Goal: Communication & Community: Answer question/provide support

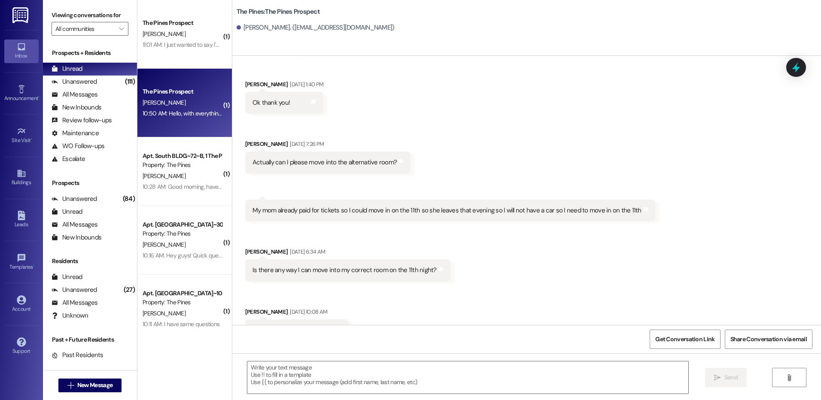
scroll to position [690, 0]
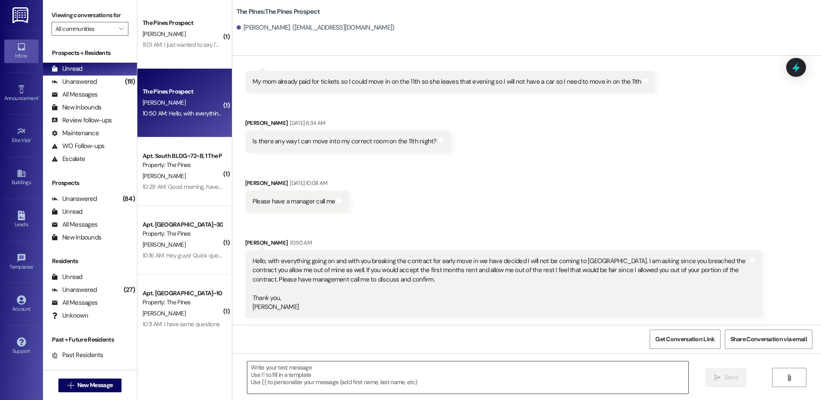
click at [415, 374] on textarea at bounding box center [467, 378] width 441 height 32
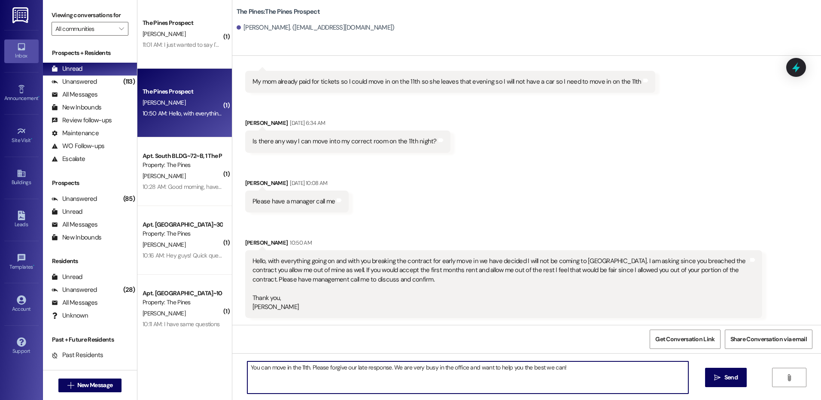
click at [572, 373] on textarea "You can move in the 11th. Please forgive our late response. We are very busy in…" at bounding box center [467, 378] width 441 height 32
click at [462, 368] on textarea "You can move in the 11th. Please forgive our late response. We are very busy in…" at bounding box center [467, 378] width 441 height 32
click at [613, 368] on textarea "You can move in the 11th. Please forgive our late response. We are very busy in…" at bounding box center [467, 378] width 441 height 32
type textarea "You can move in the 11th. Please forgive our late response. We are very busy in…"
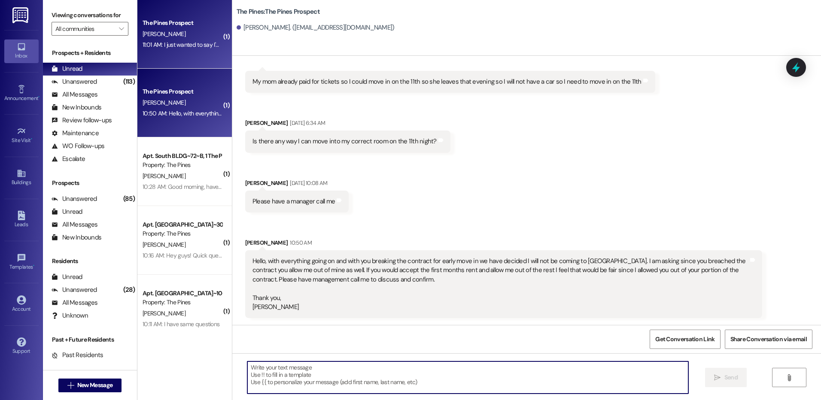
click at [190, 43] on div "11:01 AM: I just wanted to say I'm a little ahead of schedule so I'll be there …" at bounding box center [253, 45] width 221 height 8
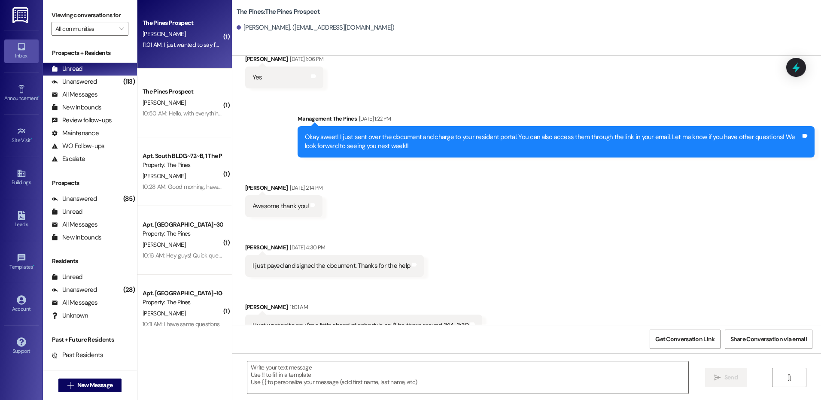
scroll to position [1868, 0]
click at [501, 374] on textarea at bounding box center [467, 378] width 441 height 32
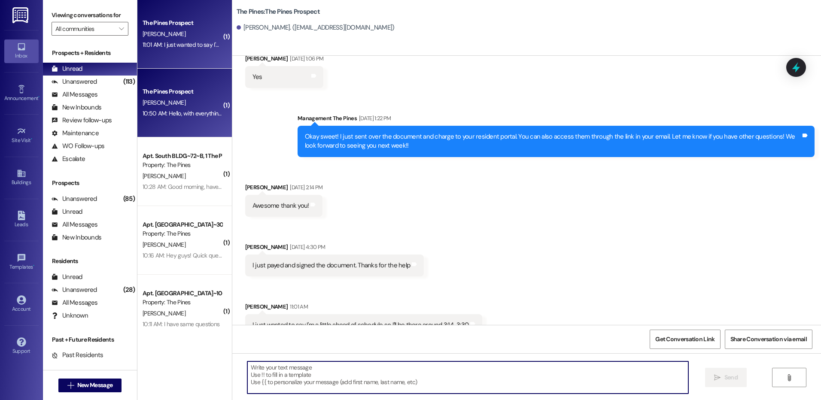
click at [160, 102] on span "[PERSON_NAME]" at bounding box center [164, 103] width 43 height 8
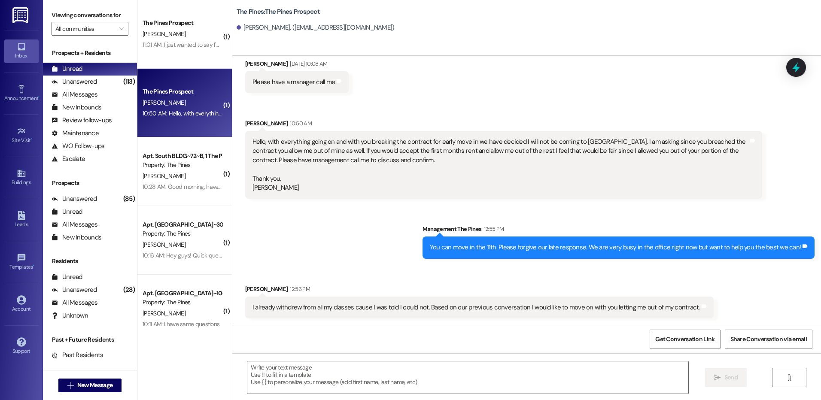
scroll to position [810, 0]
click at [616, 366] on textarea at bounding box center [467, 378] width 441 height 32
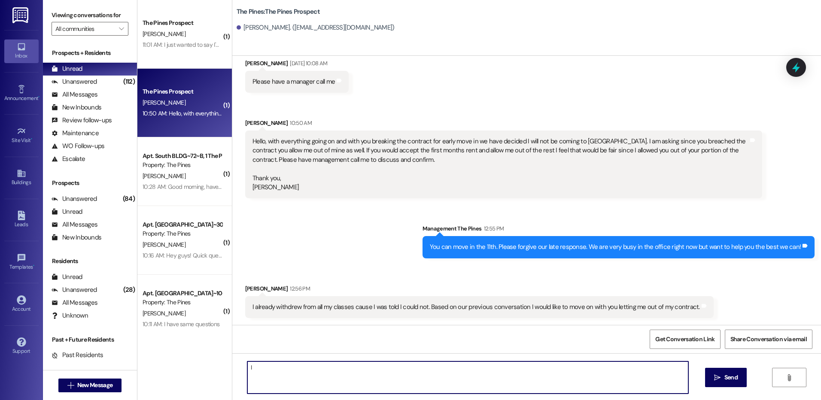
type textarea "I"
click at [388, 369] on textarea "Oh yes unfortunately that apartment is still being finished. Our property manag…" at bounding box center [467, 378] width 441 height 32
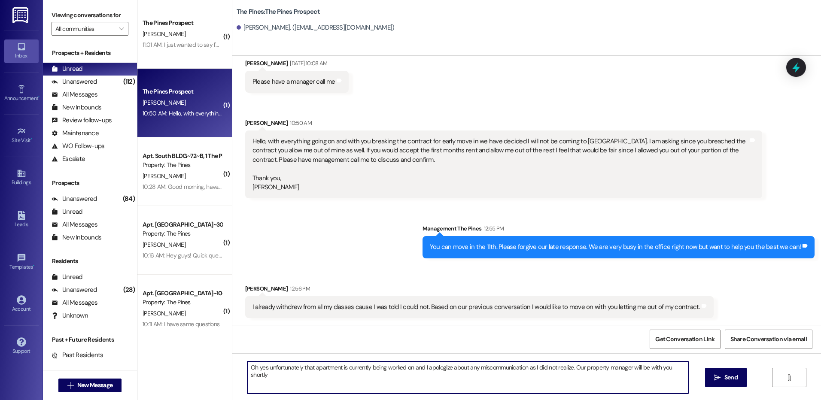
click at [402, 374] on textarea "Oh yes unfortunately that apartment is currently being worked on and I apologiz…" at bounding box center [467, 378] width 441 height 32
click at [410, 372] on textarea "Oh yes unfortunately that apartment is currently being worked on and I apologiz…" at bounding box center [467, 378] width 441 height 32
click at [410, 371] on textarea "Oh yes unfortunately that apartment is currently being worked on and I apologiz…" at bounding box center [467, 378] width 441 height 32
click at [652, 370] on textarea "Oh yes unfortunately that apartment is currently being worked on and will be fi…" at bounding box center [467, 378] width 441 height 32
type textarea "Oh yes unfortunately that apartment is currently being worked on and will be fi…"
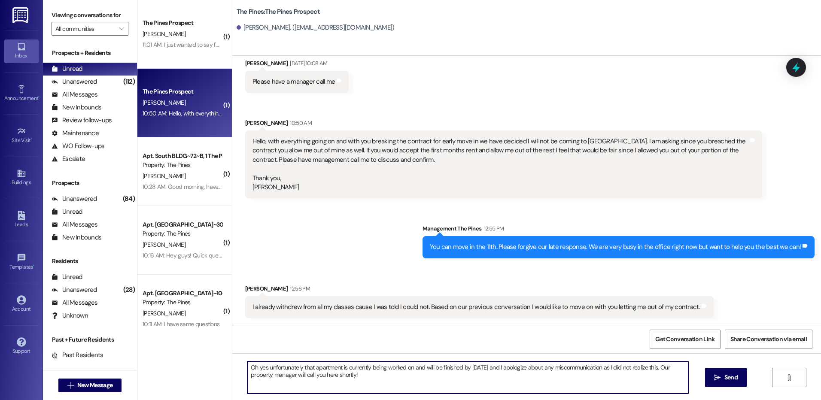
click at [464, 378] on textarea "Oh yes unfortunately that apartment is currently being worked on and will be fi…" at bounding box center [467, 378] width 441 height 32
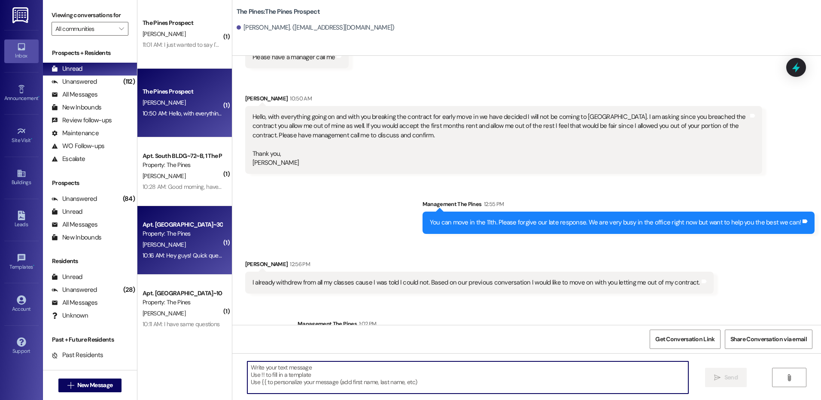
scroll to position [793, 0]
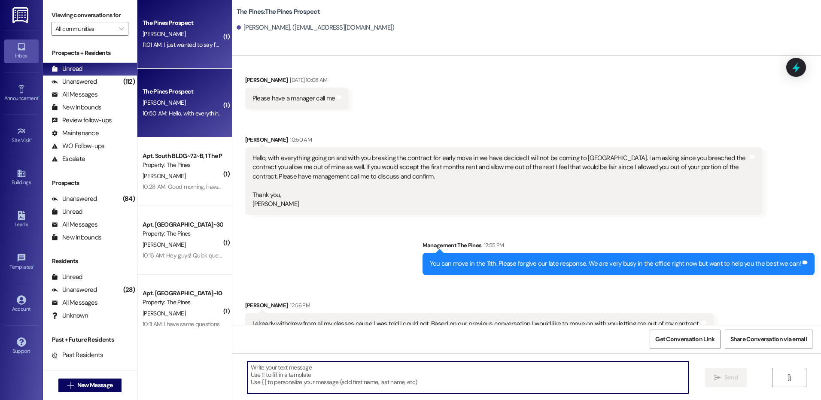
click at [167, 33] on div "[PERSON_NAME]" at bounding box center [182, 34] width 81 height 11
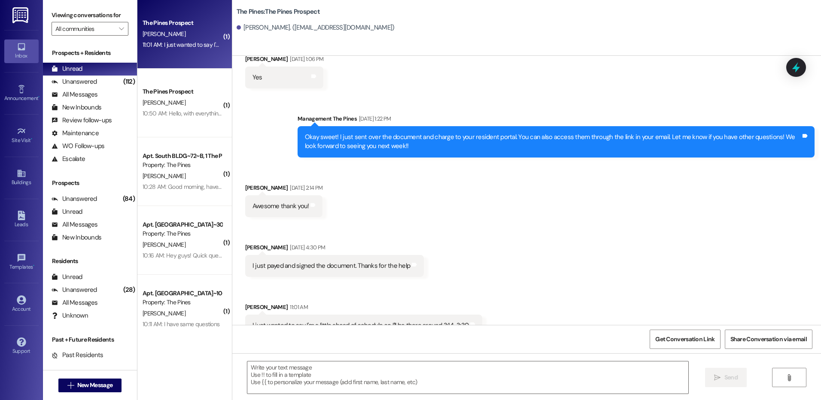
scroll to position [1868, 0]
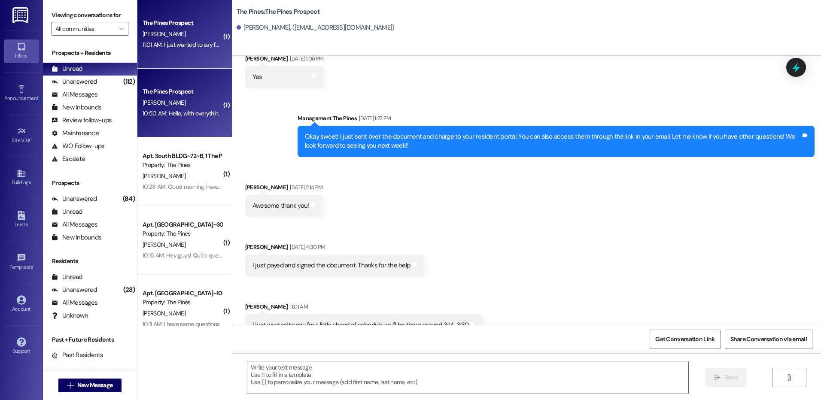
click at [179, 95] on div "The Pines Prospect" at bounding box center [182, 91] width 79 height 9
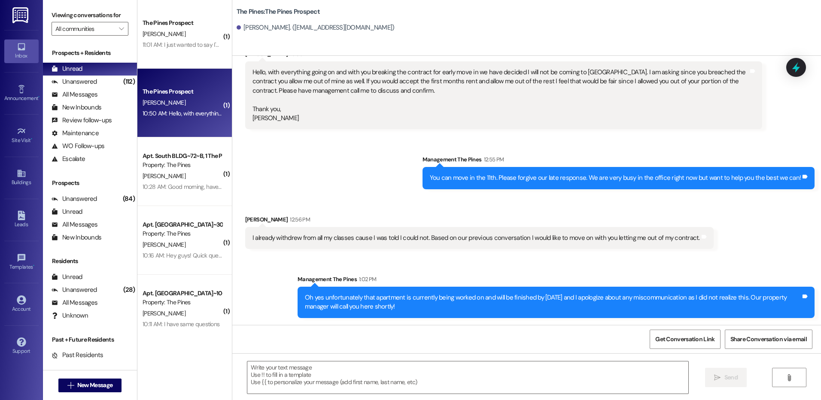
scroll to position [879, 0]
